Goal: Feedback & Contribution: Submit feedback/report problem

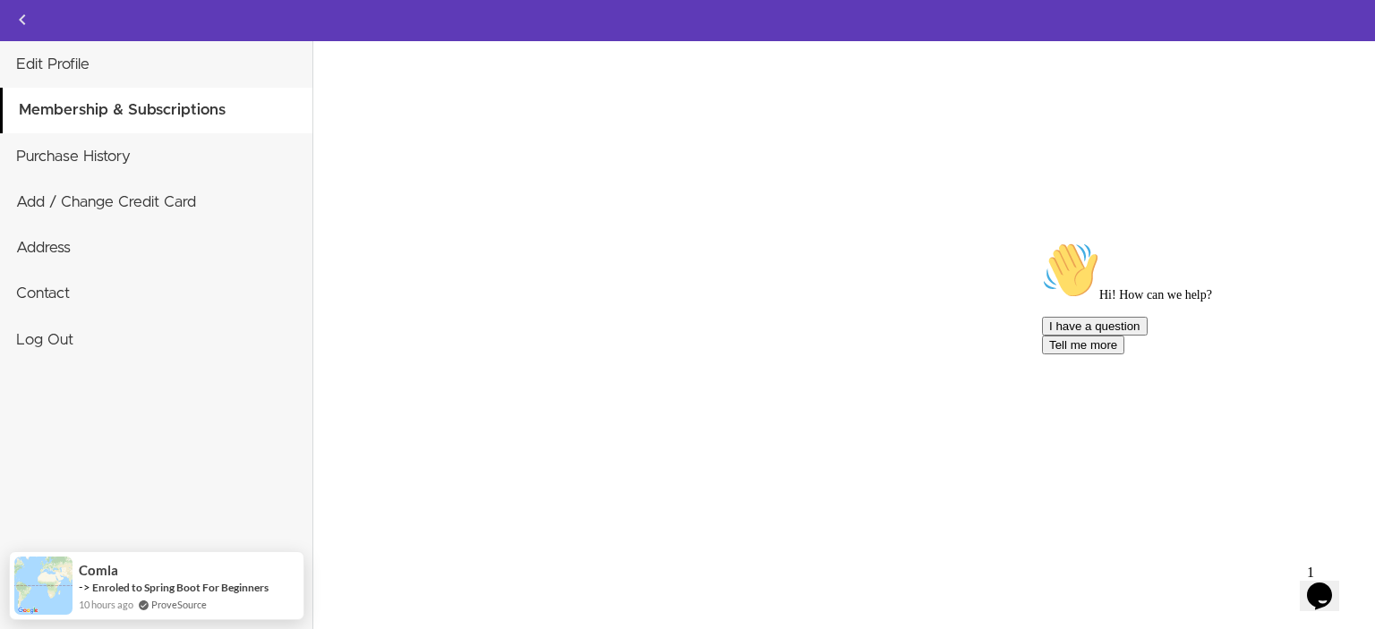
click at [1042, 242] on icon "Chat attention grabber" at bounding box center [1042, 242] width 0 height 0
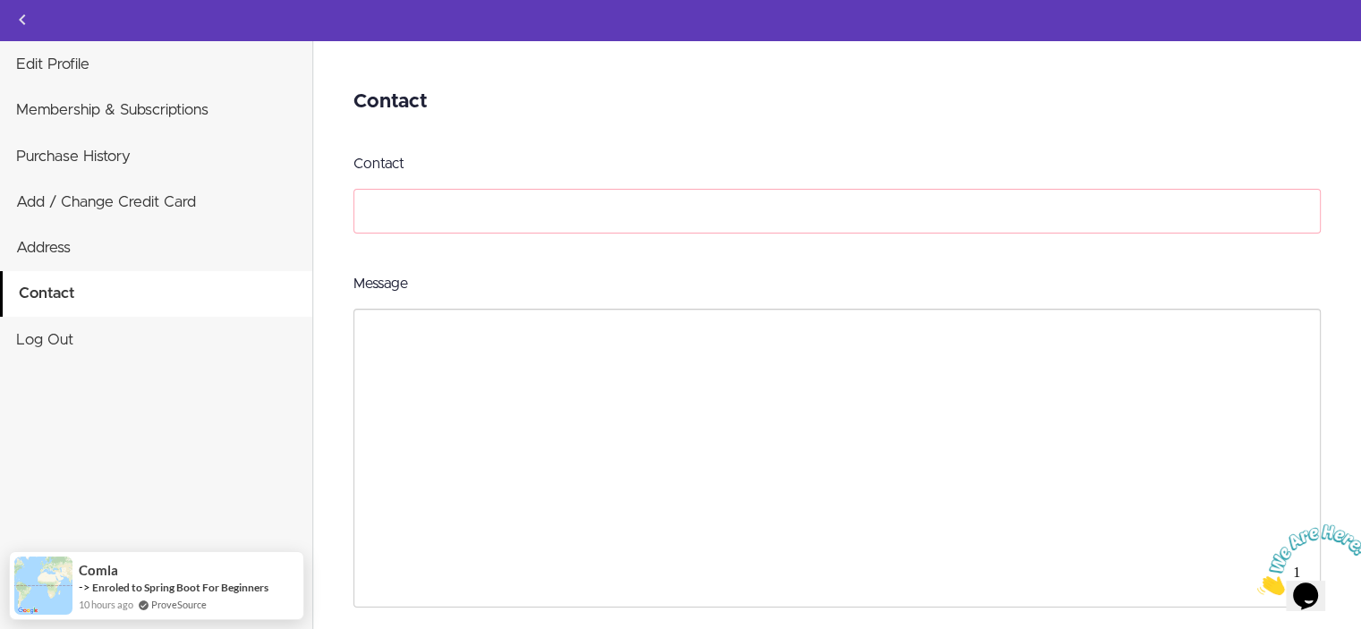
click at [465, 209] on input "Contact" at bounding box center [837, 211] width 967 height 45
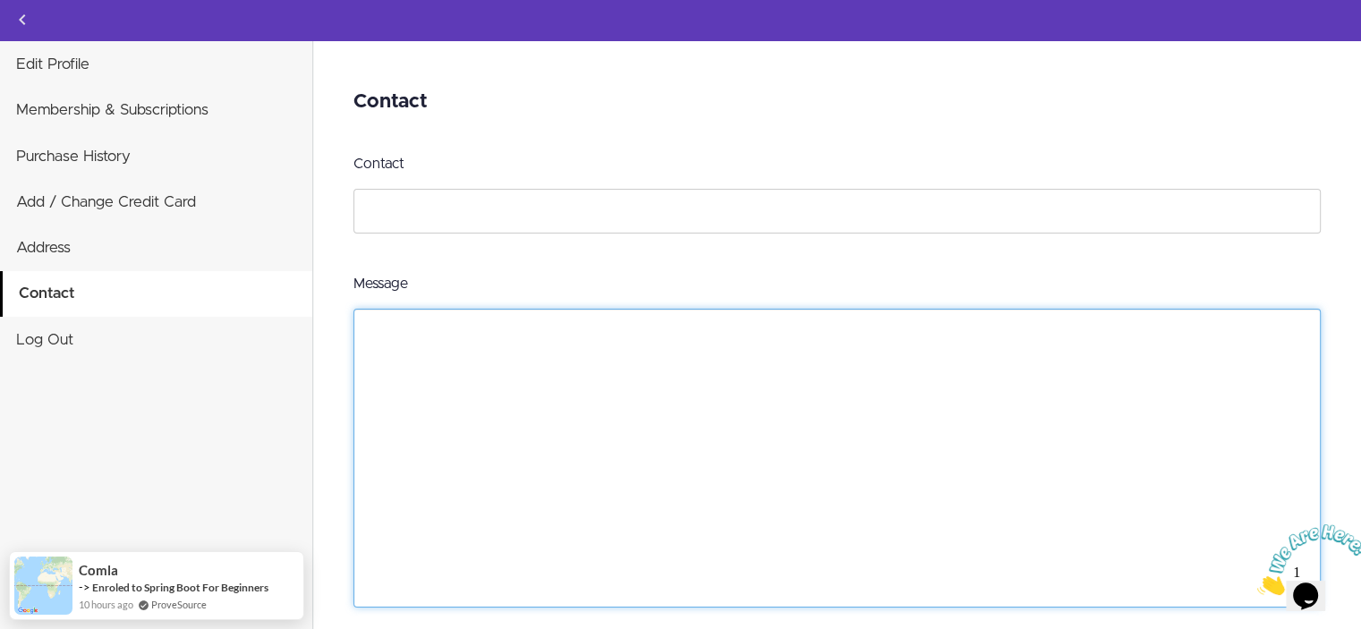
click at [550, 337] on textarea "Message" at bounding box center [837, 458] width 967 height 299
paste textarea "Relational Database and SQL Essentials"
paste textarea "Database Design & Implementation"
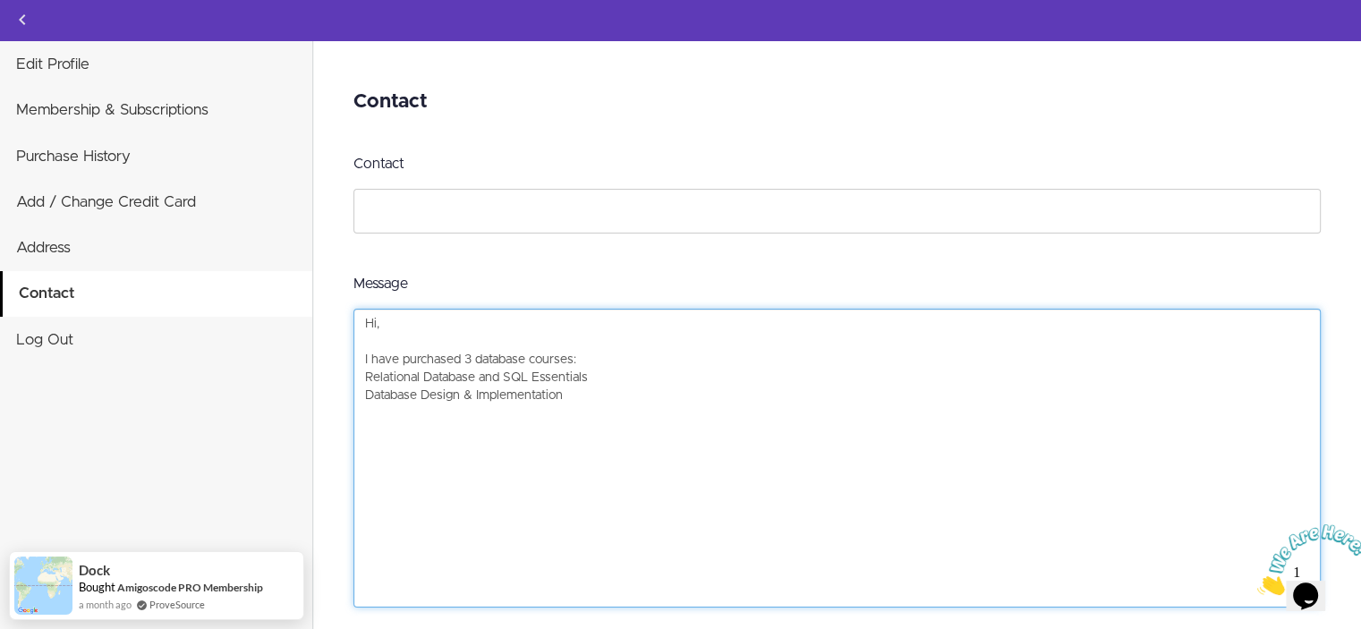
paste textarea "Advanced Databases"
paste textarea "https://app.amigoscode.com/"
click at [675, 451] on textarea "Hi, I have purchased 3 database courses: Relational Database and SQL Essentials…" at bounding box center [837, 458] width 967 height 299
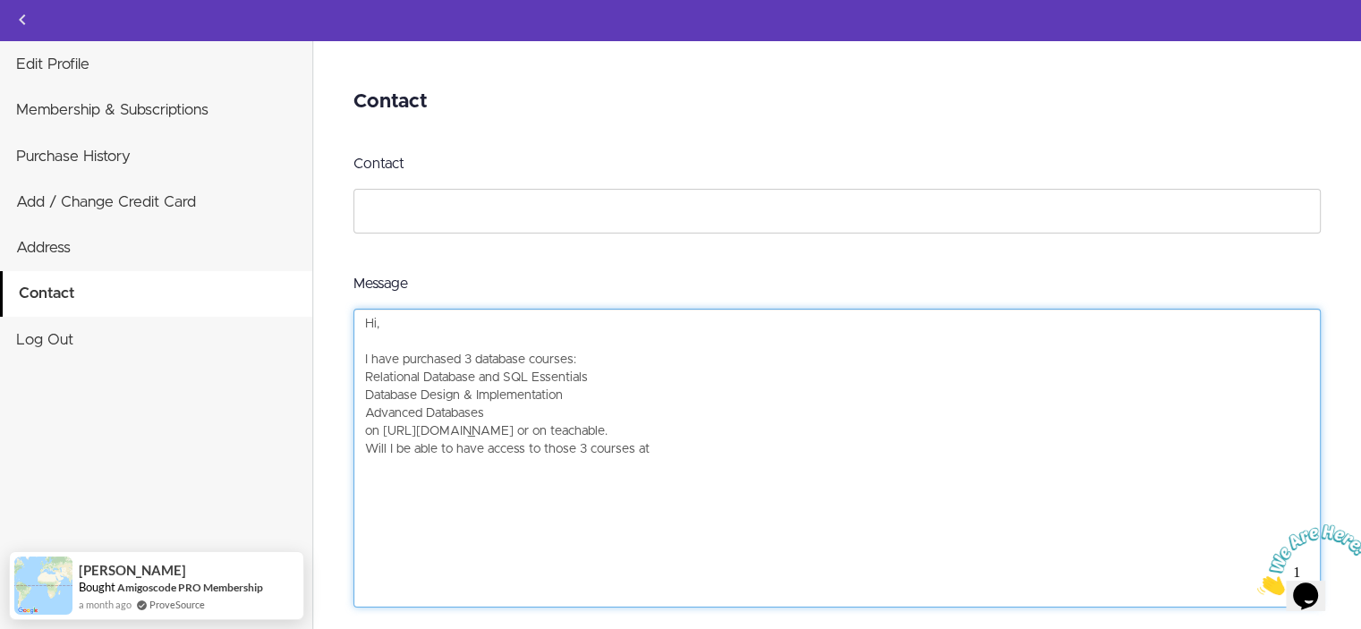
paste textarea "https://amigoscode.com/"
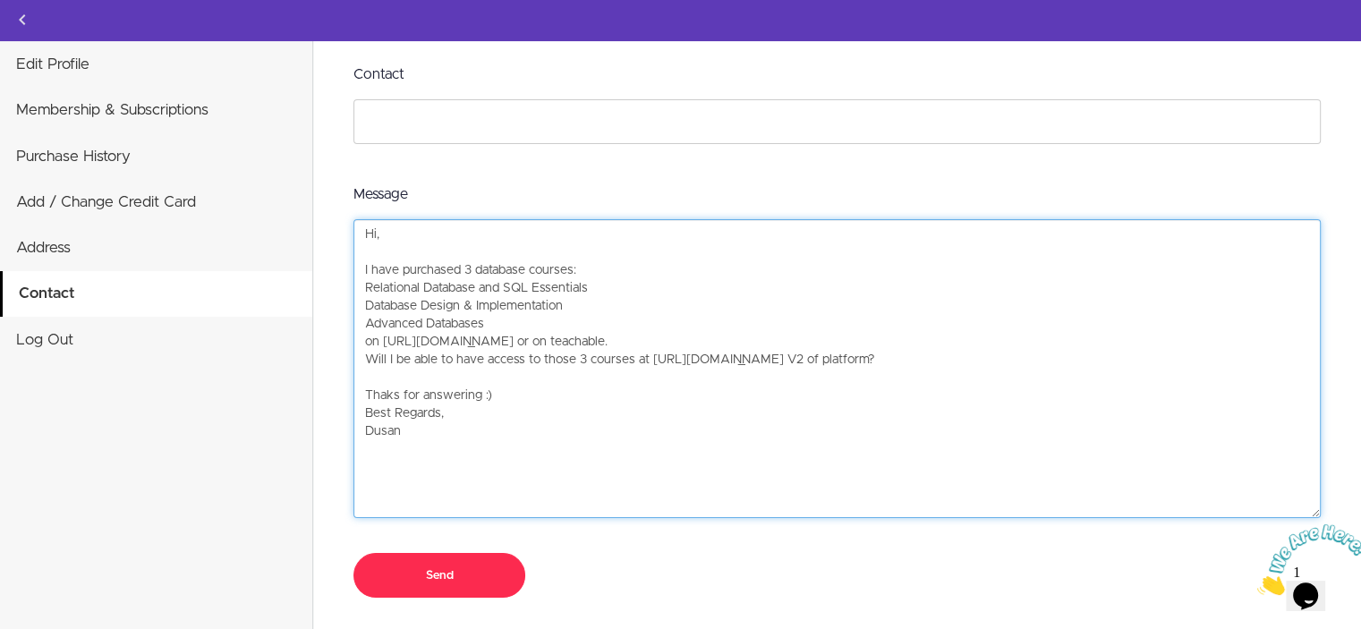
type textarea "Hi, I have purchased 3 database courses: Relational Database and SQL Essentials…"
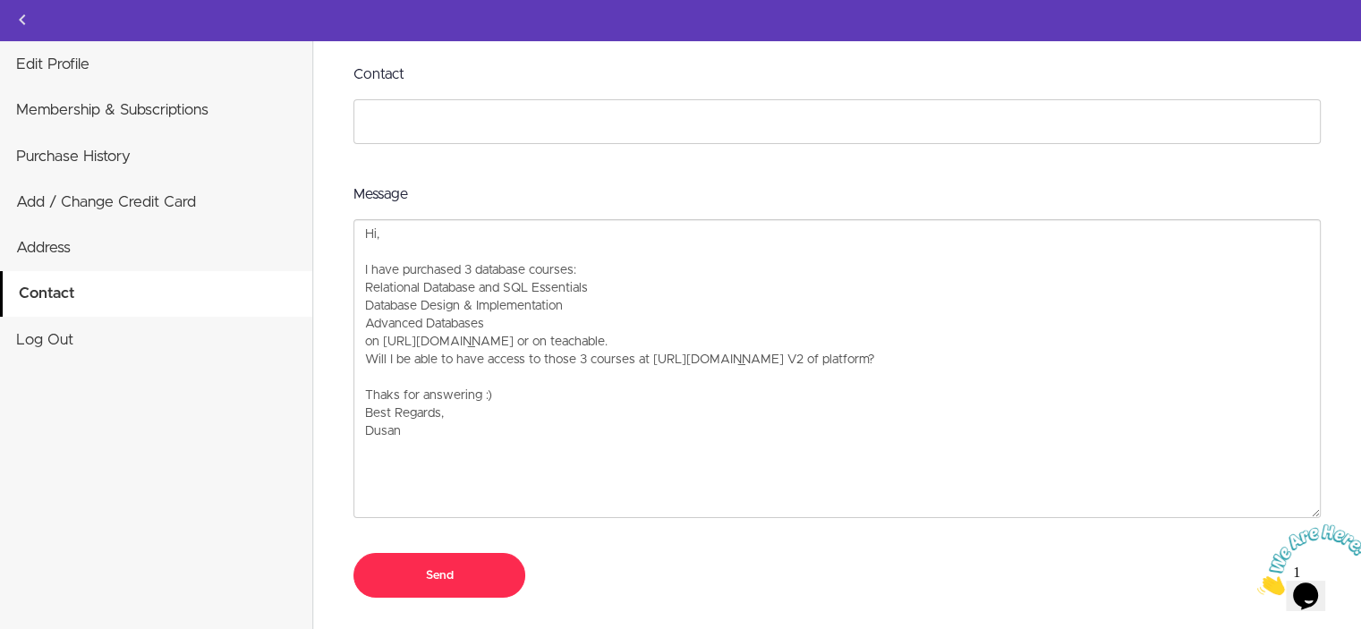
click at [437, 571] on input "Send" at bounding box center [440, 575] width 172 height 45
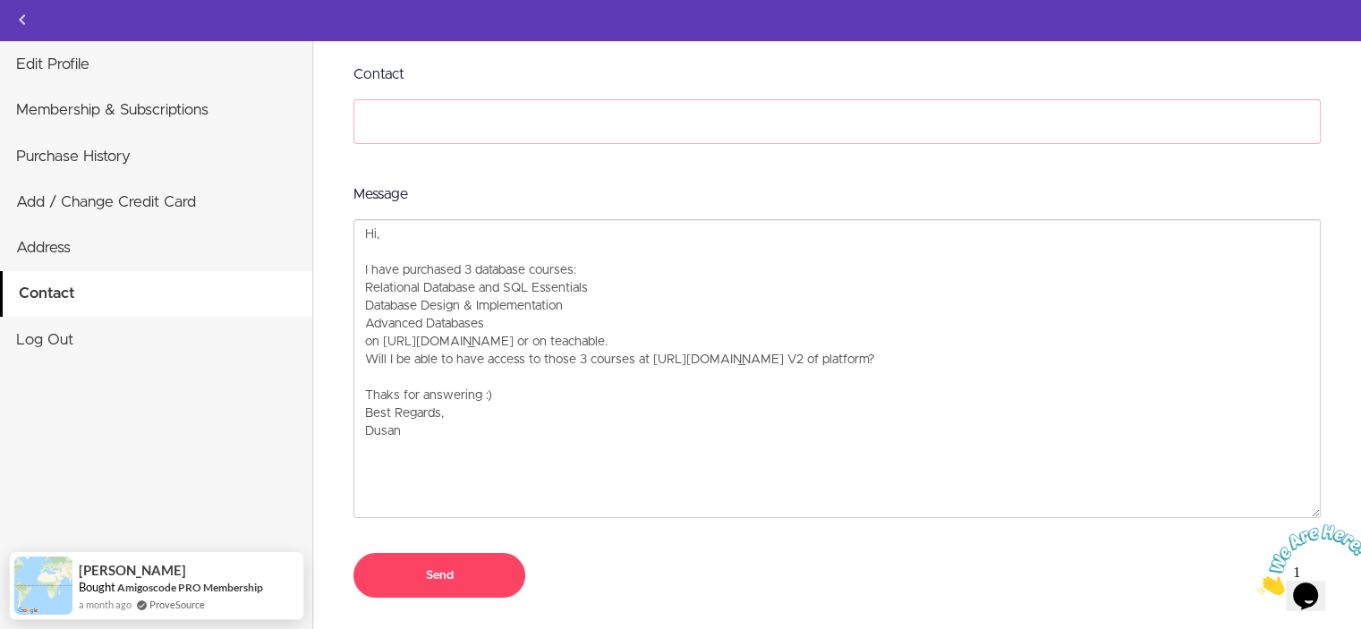
click at [501, 116] on input "Contact" at bounding box center [837, 121] width 967 height 45
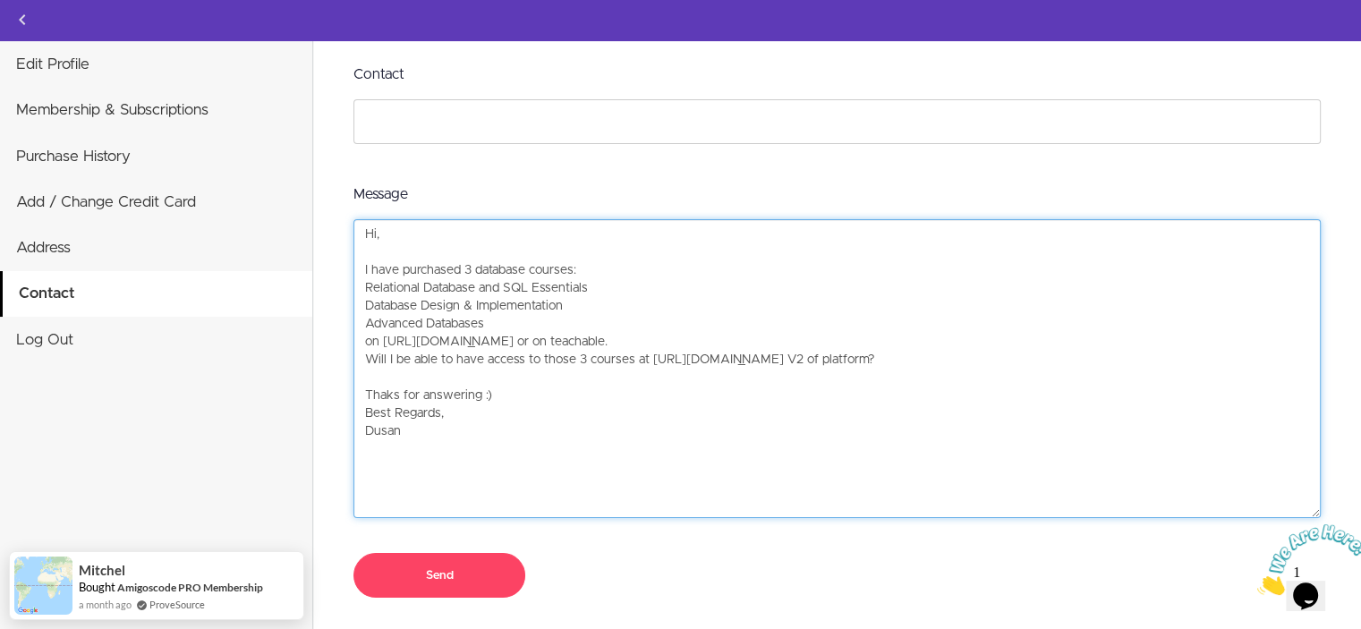
drag, startPoint x: 548, startPoint y: 339, endPoint x: 386, endPoint y: 339, distance: 162.0
click at [386, 339] on textarea "Hi, I have purchased 3 database courses: Relational Database and SQL Essentials…" at bounding box center [837, 368] width 967 height 299
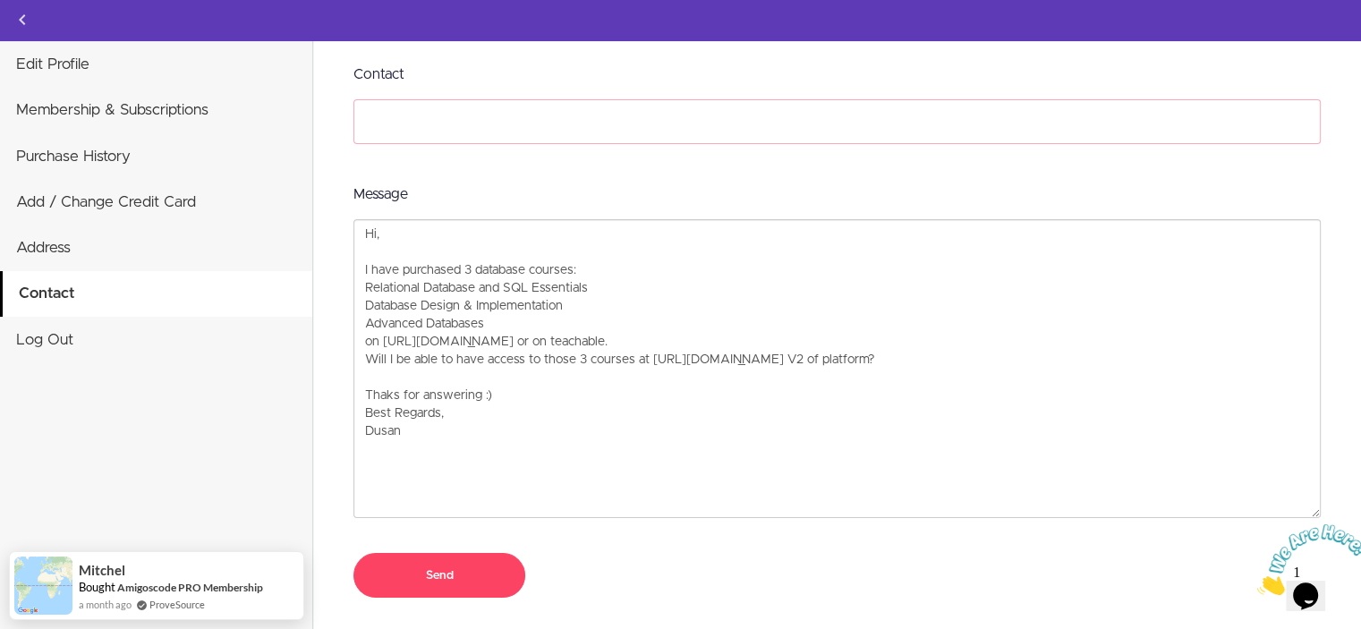
click at [463, 105] on input "Contact" at bounding box center [837, 121] width 967 height 45
paste input "https://app.amigoscode.com/"
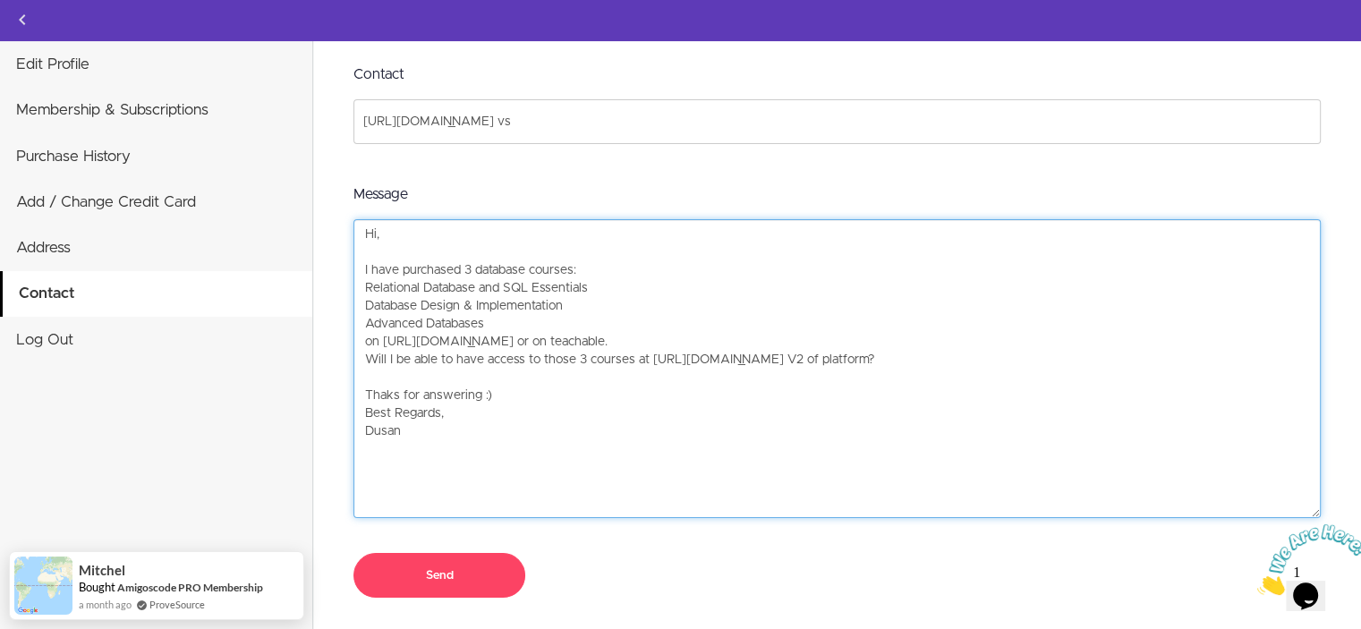
drag, startPoint x: 792, startPoint y: 358, endPoint x: 648, endPoint y: 362, distance: 144.2
click at [648, 362] on textarea "Hi, I have purchased 3 database courses: Relational Database and SQL Essentials…" at bounding box center [837, 368] width 967 height 299
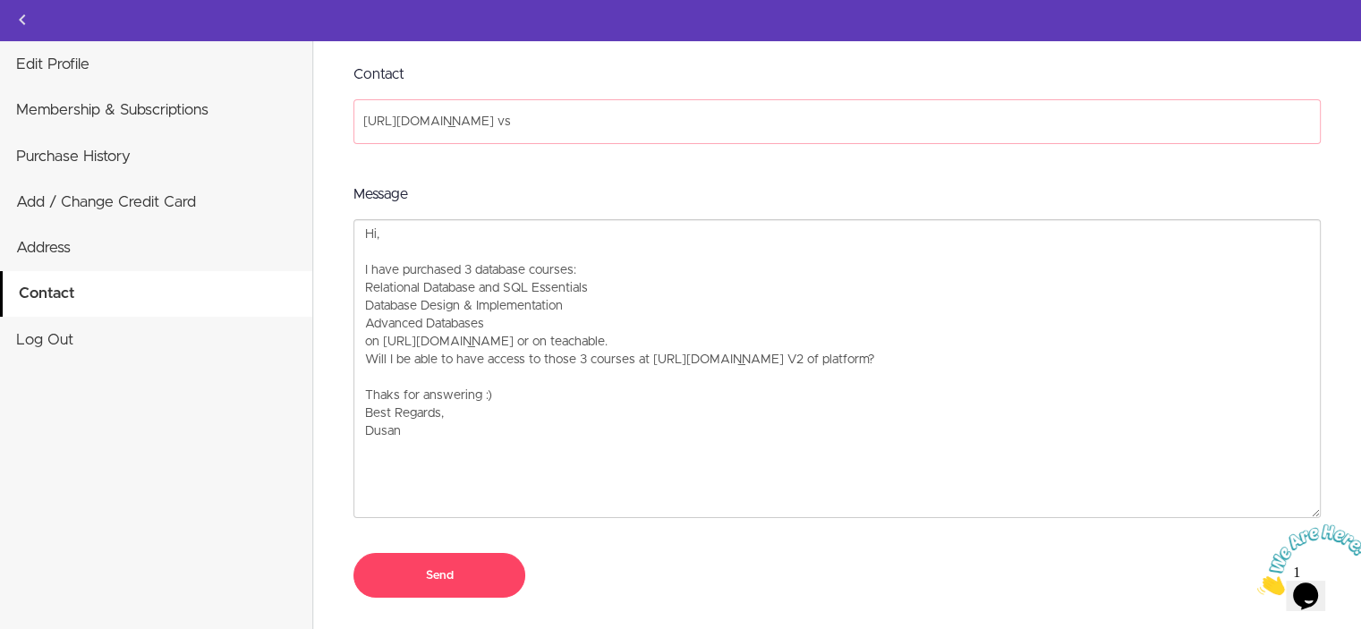
click at [638, 112] on input "https://app.amigoscode.com/ vs" at bounding box center [837, 121] width 967 height 45
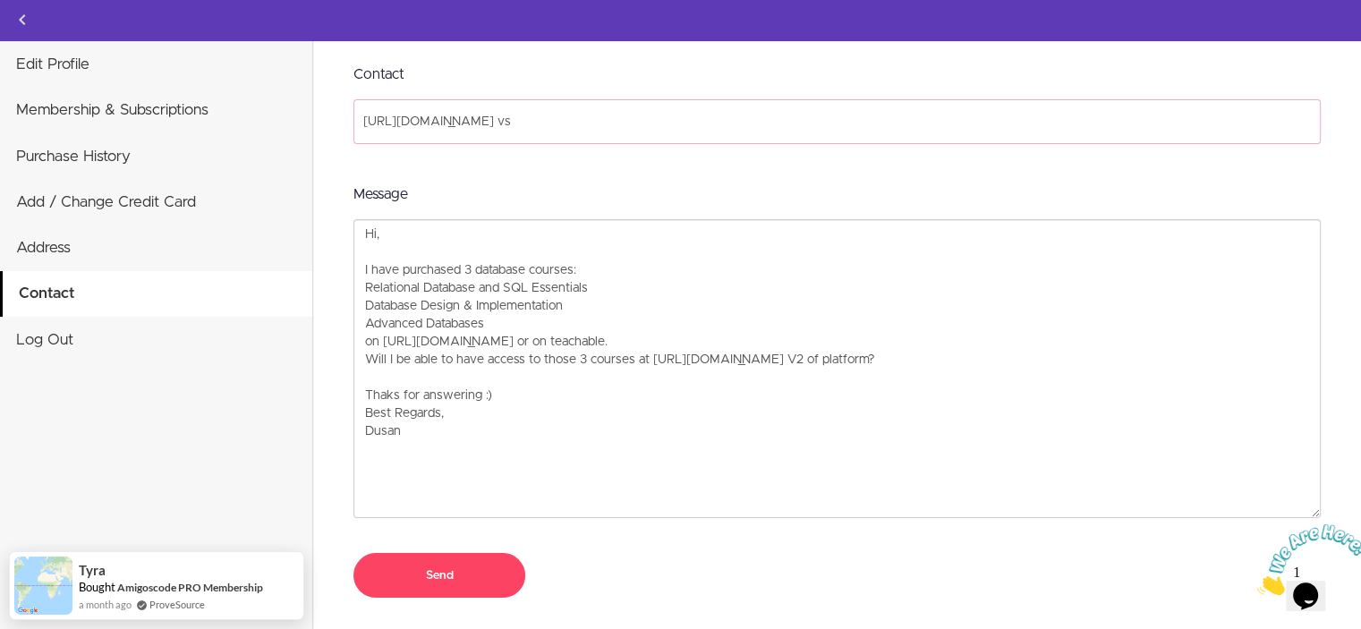
paste input "https://amigoscode.com/"
type input "https://app.amigoscode.com/ vs https://amigoscode.com/"
click at [451, 572] on input "Send" at bounding box center [440, 575] width 172 height 45
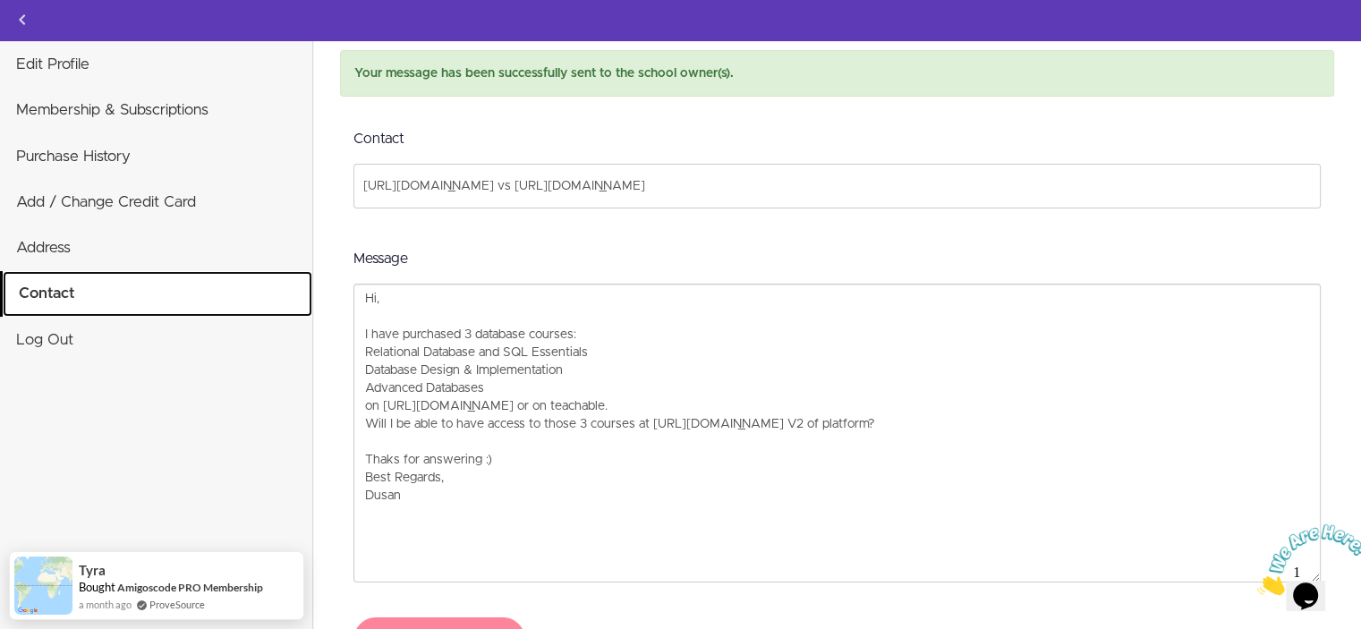
click at [122, 285] on link "Contact" at bounding box center [158, 293] width 310 height 45
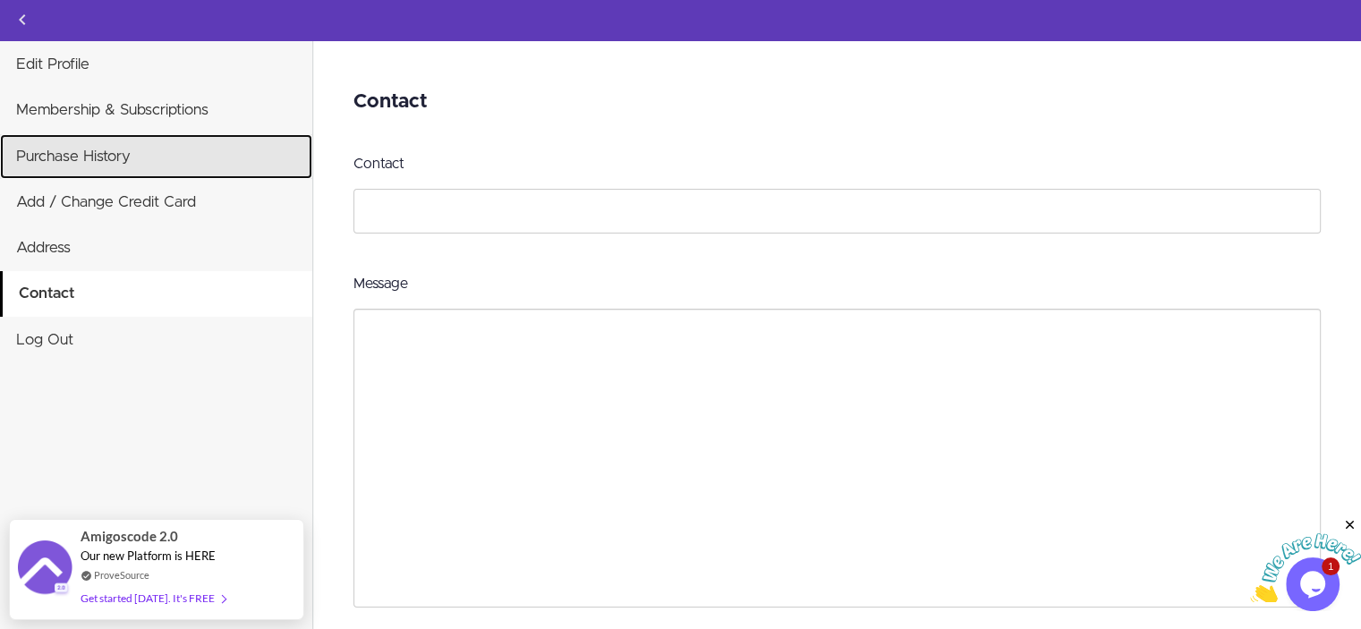
click at [92, 146] on link "Purchase History" at bounding box center [156, 156] width 312 height 45
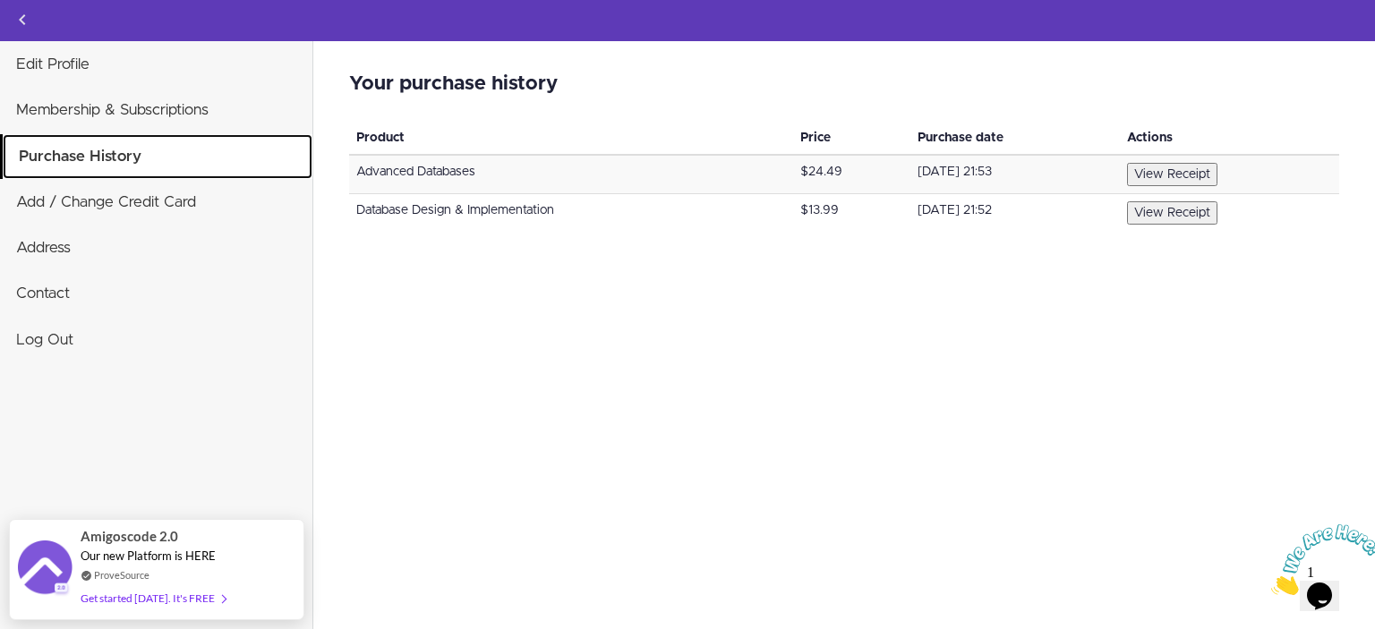
click at [174, 160] on link "Purchase History" at bounding box center [158, 156] width 310 height 45
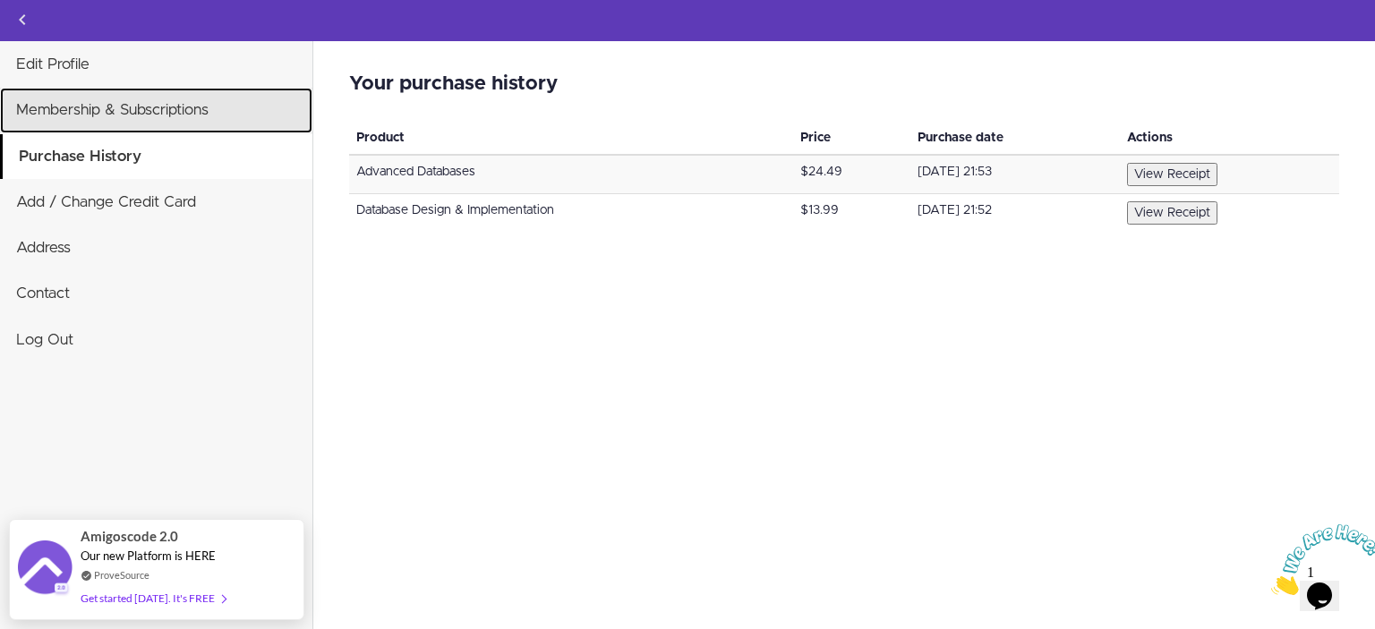
click at [168, 122] on link "Membership & Subscriptions" at bounding box center [156, 110] width 312 height 45
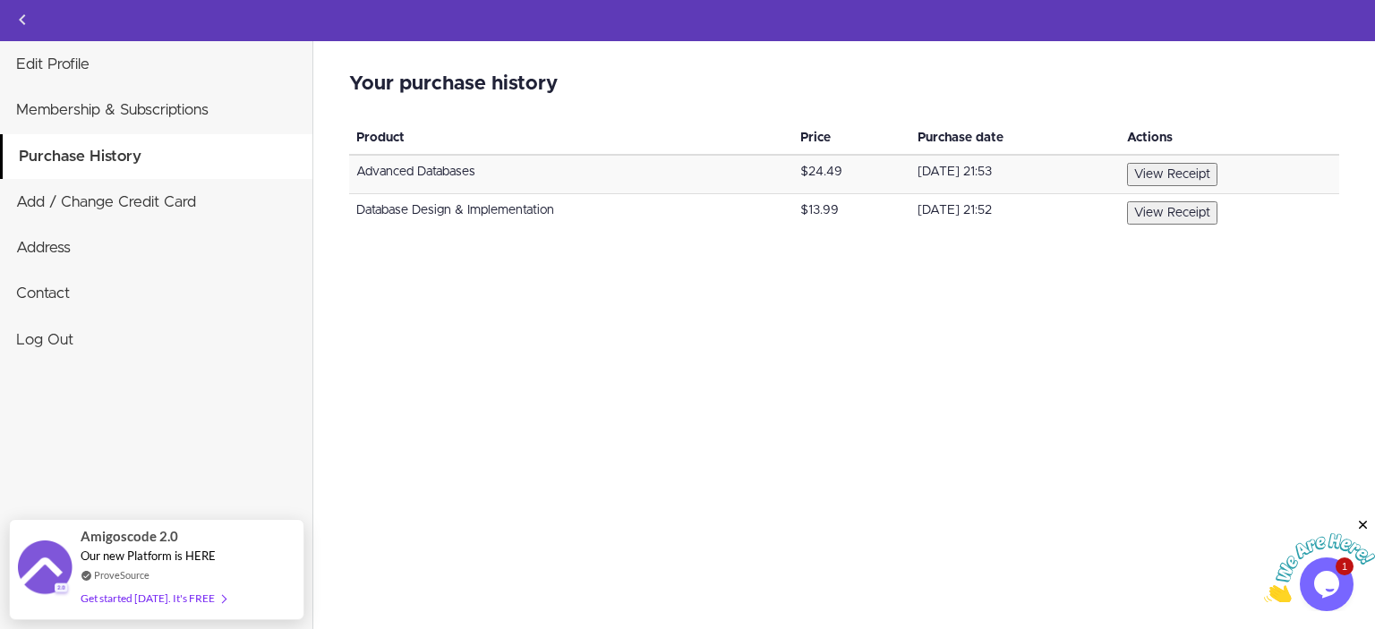
click at [1364, 525] on icon "Close" at bounding box center [1363, 525] width 16 height 16
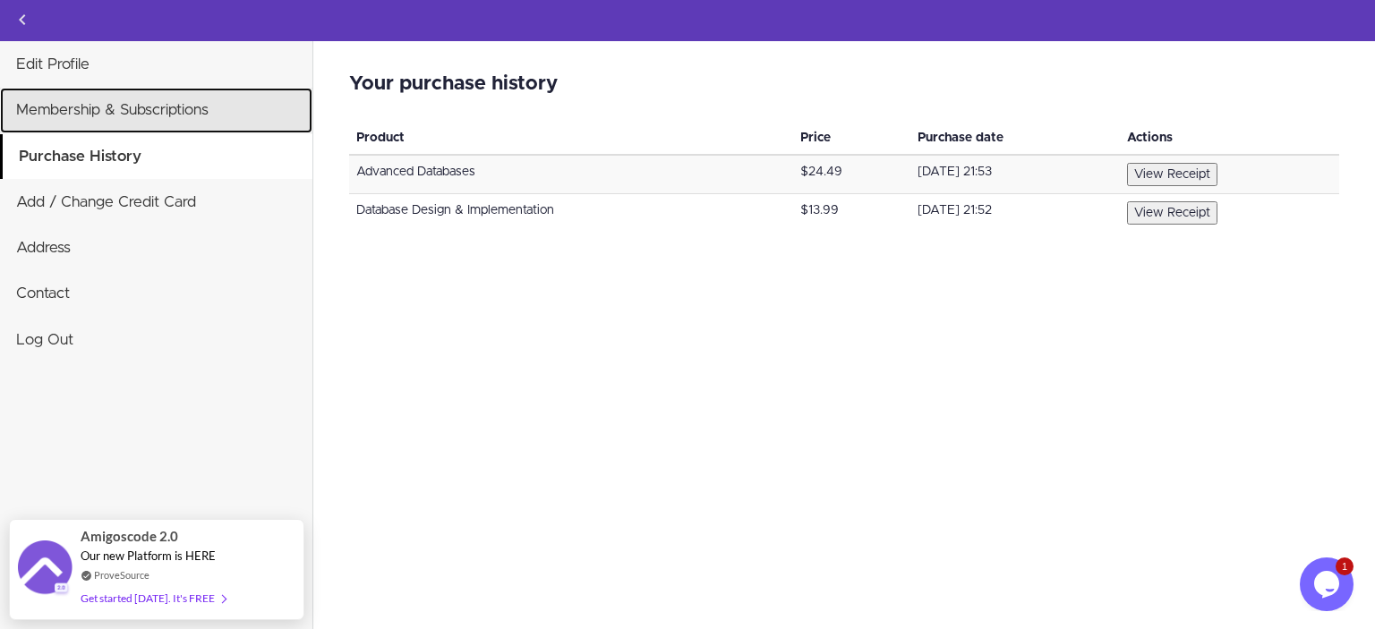
click at [131, 103] on link "Membership & Subscriptions" at bounding box center [156, 110] width 312 height 45
